Goal: Transaction & Acquisition: Purchase product/service

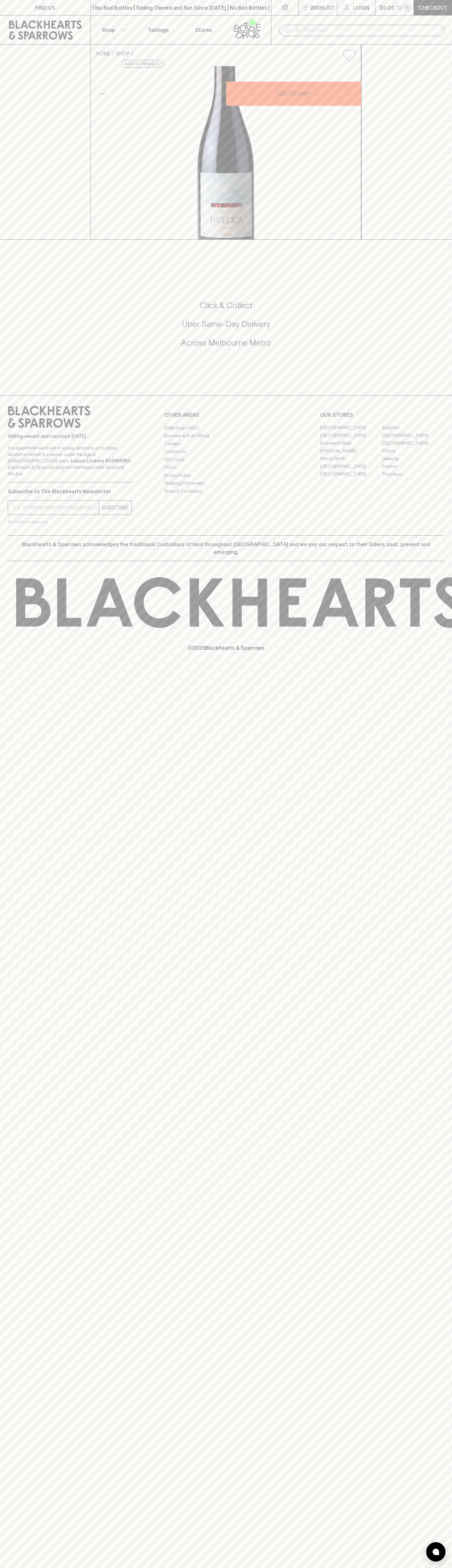
click at [359, 10] on p "Login" at bounding box center [361, 7] width 16 height 8
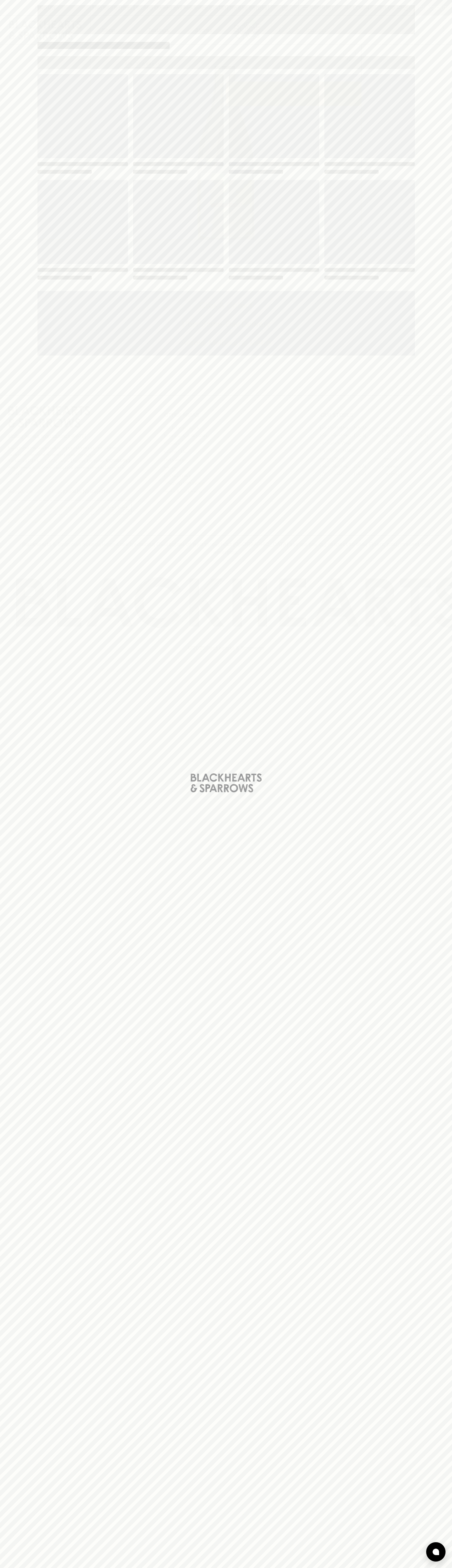
click at [434, 464] on div "Loading" at bounding box center [226, 784] width 452 height 1568
click at [17, 1567] on html "FIND US | No Bad Bottles | Sibling Owned and Run Since 2006 | No Bad Bottles | …" at bounding box center [226, 784] width 452 height 1568
click at [11, 892] on div "Loading" at bounding box center [226, 784] width 452 height 1568
